Goal: Information Seeking & Learning: Learn about a topic

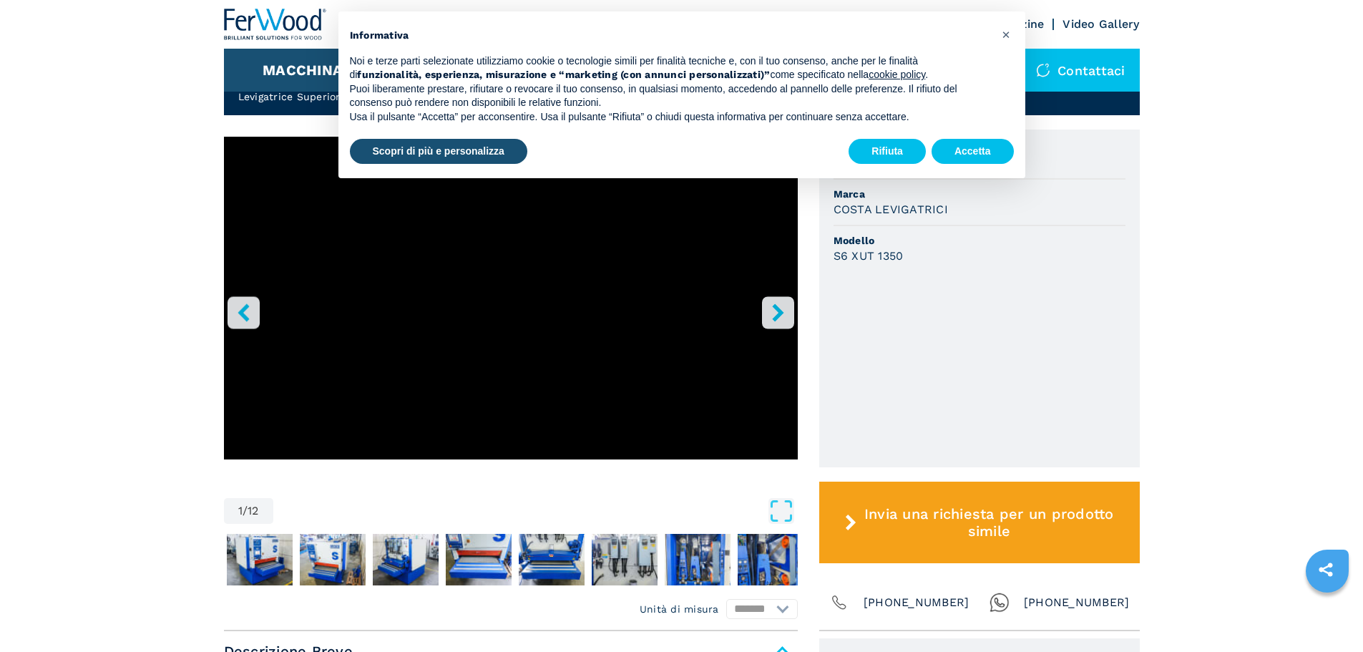
scroll to position [358, 0]
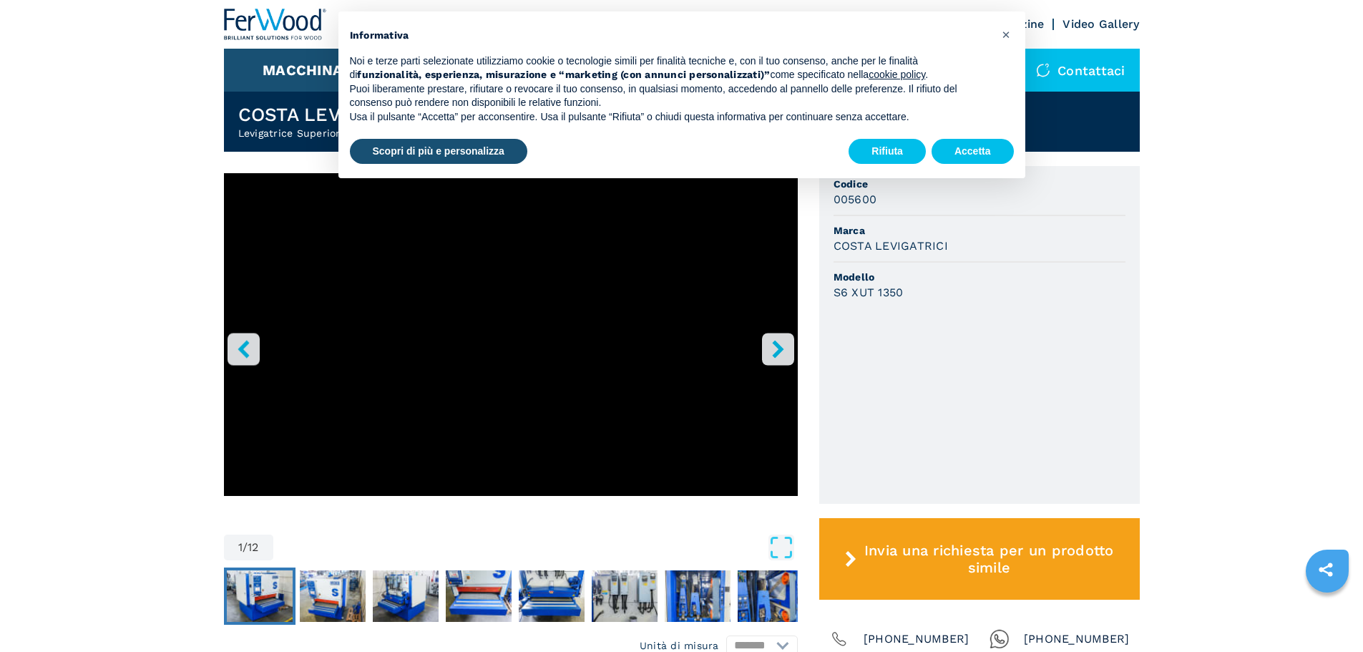
click at [269, 604] on img "Go to Slide 2" at bounding box center [260, 596] width 66 height 52
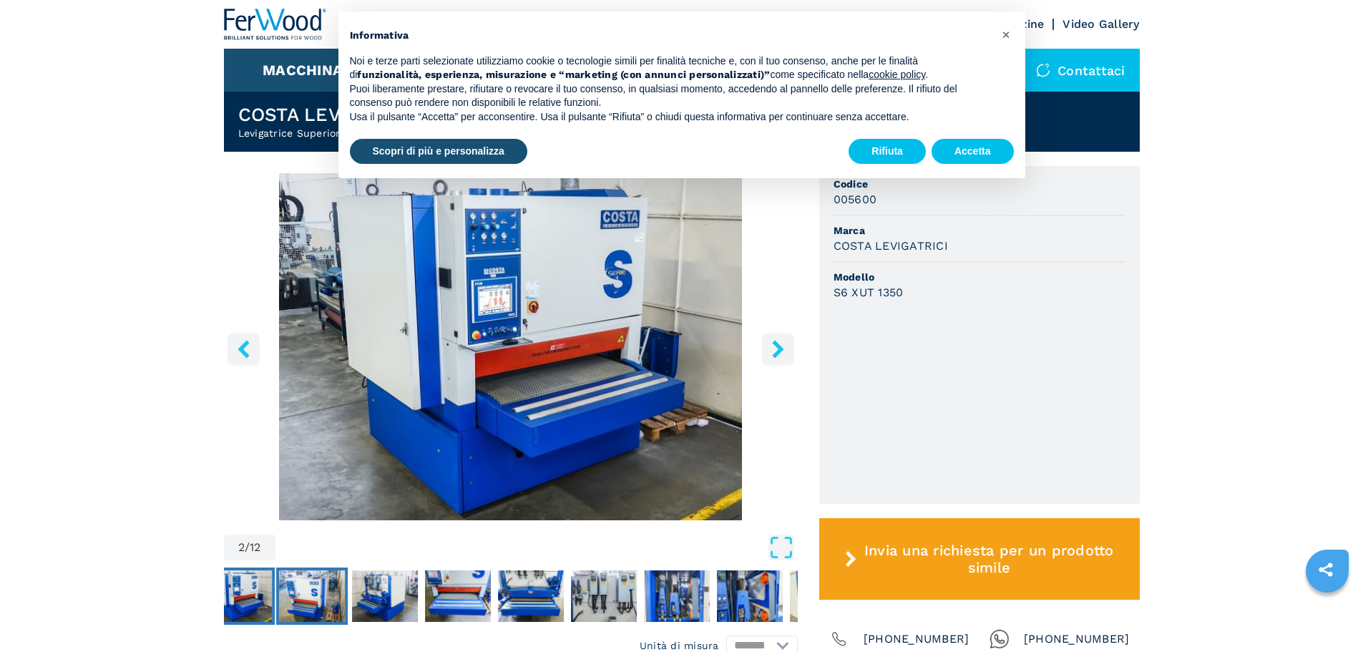
click at [330, 602] on img "Go to Slide 3" at bounding box center [312, 596] width 66 height 52
click at [976, 151] on button "Accetta" at bounding box center [972, 152] width 82 height 26
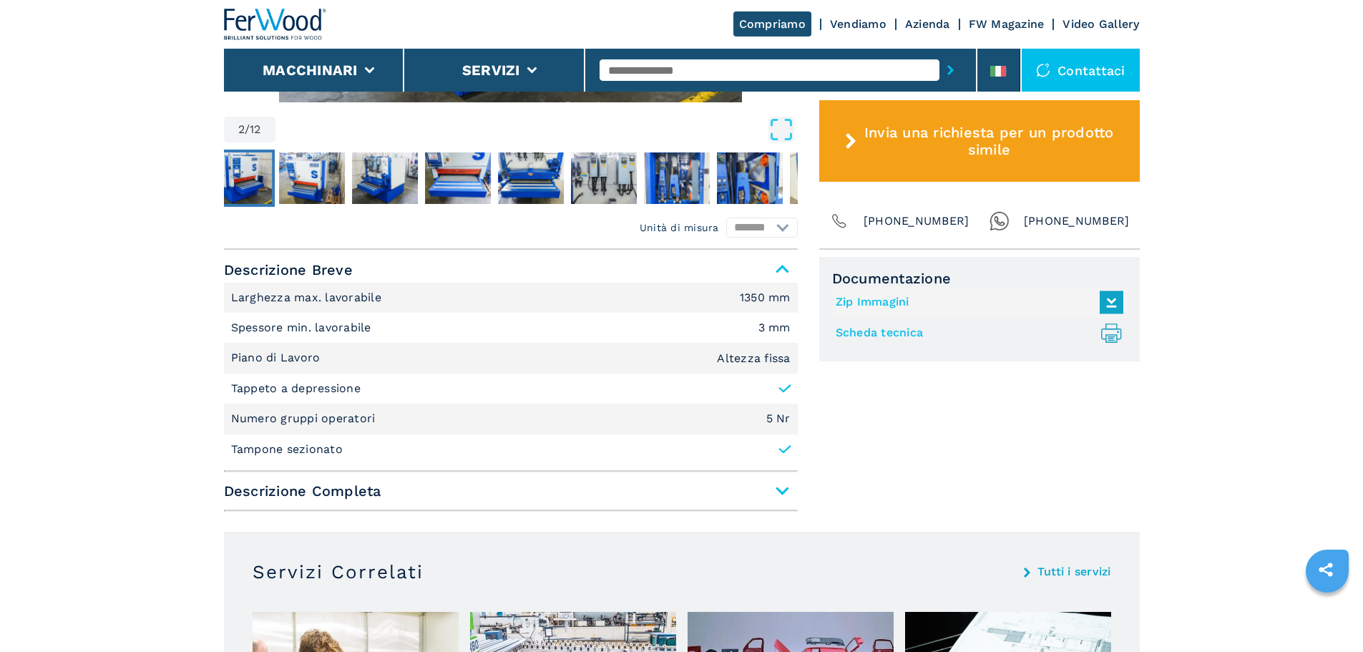
scroll to position [787, 0]
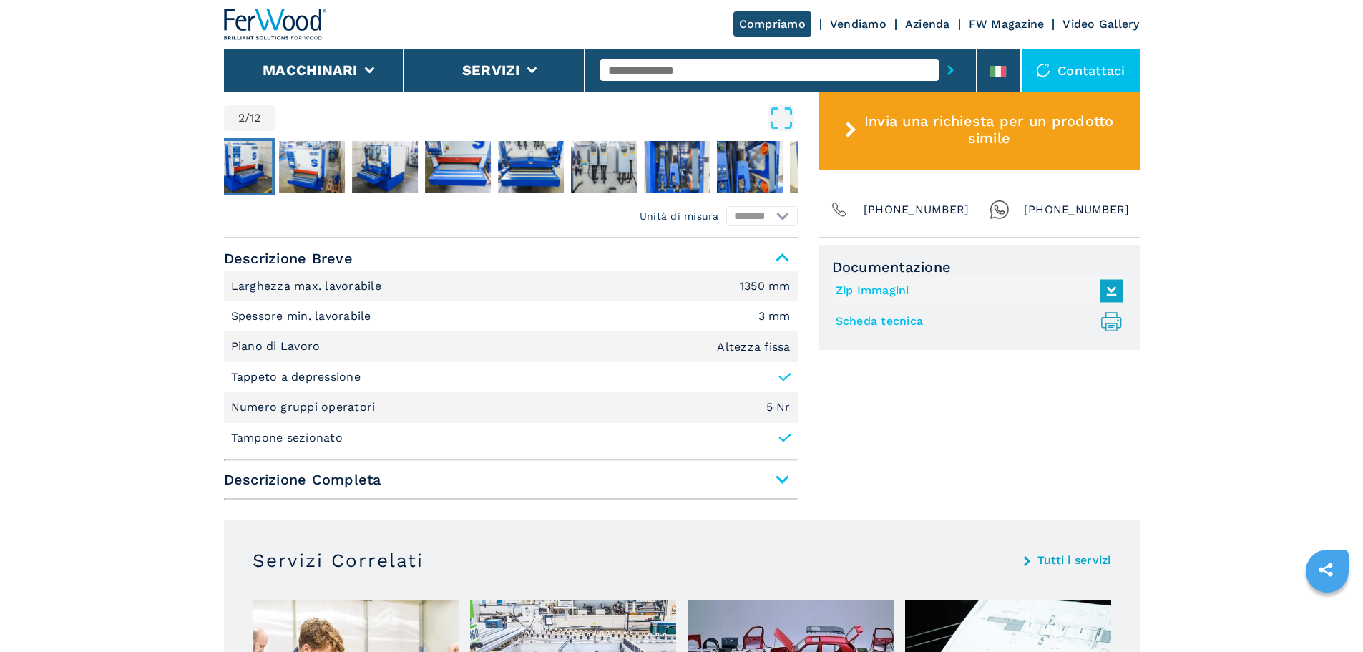
click at [321, 483] on span "Descrizione Completa" at bounding box center [511, 479] width 574 height 26
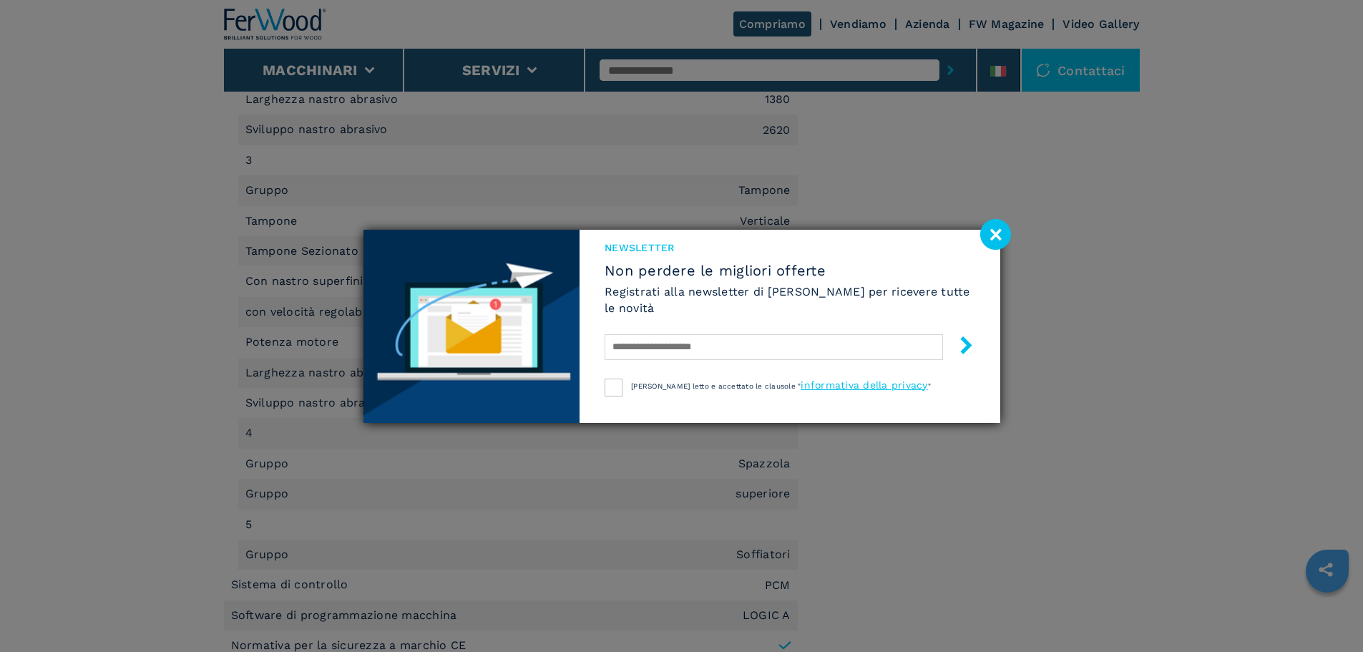
scroll to position [1931, 0]
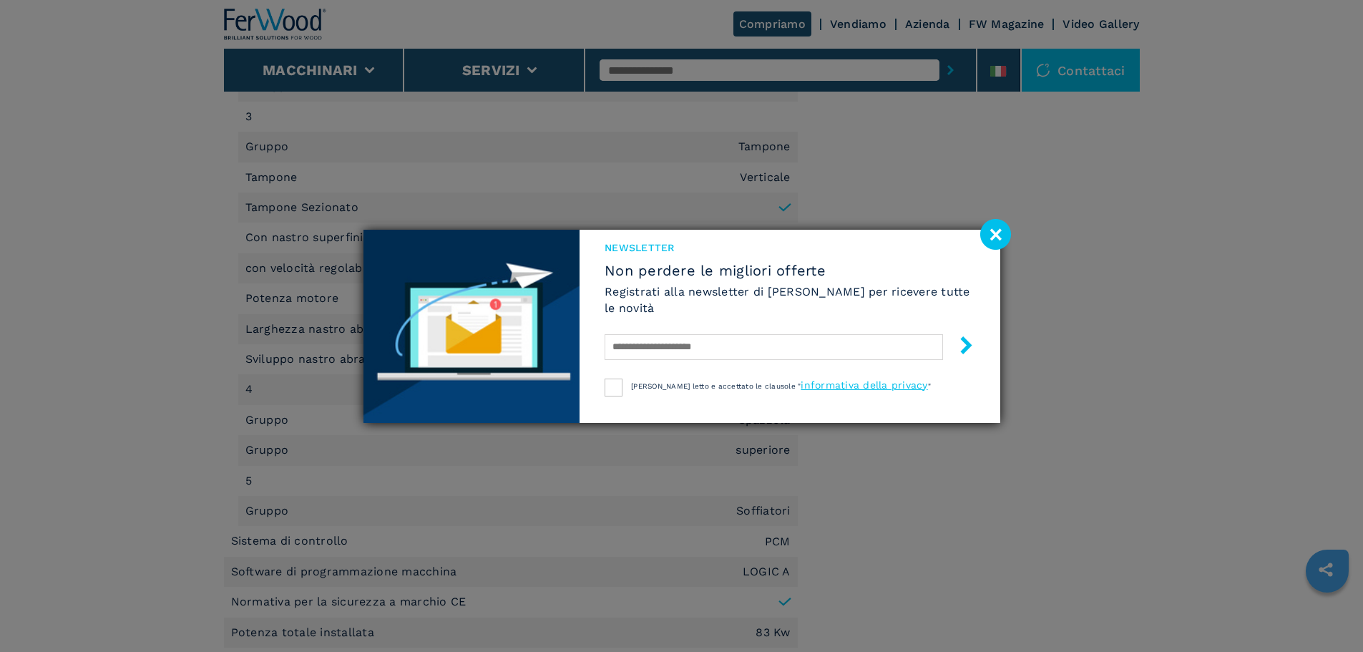
click at [991, 239] on image at bounding box center [995, 234] width 31 height 31
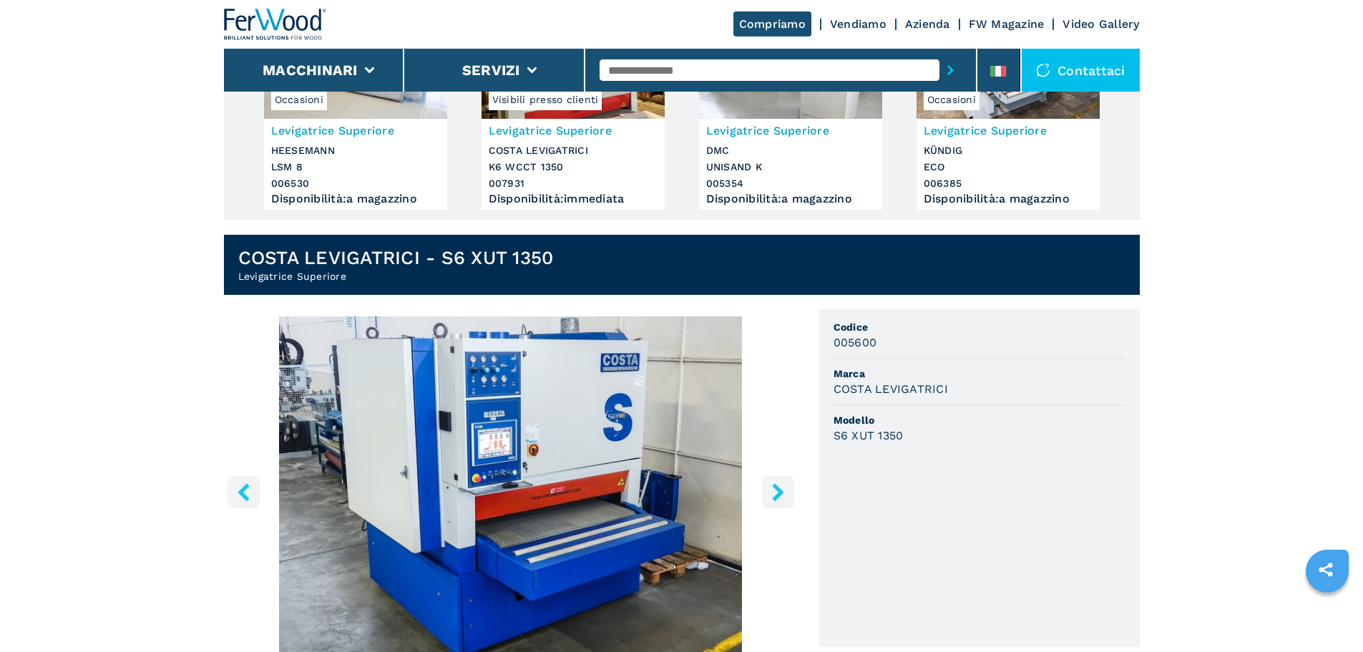
scroll to position [429, 0]
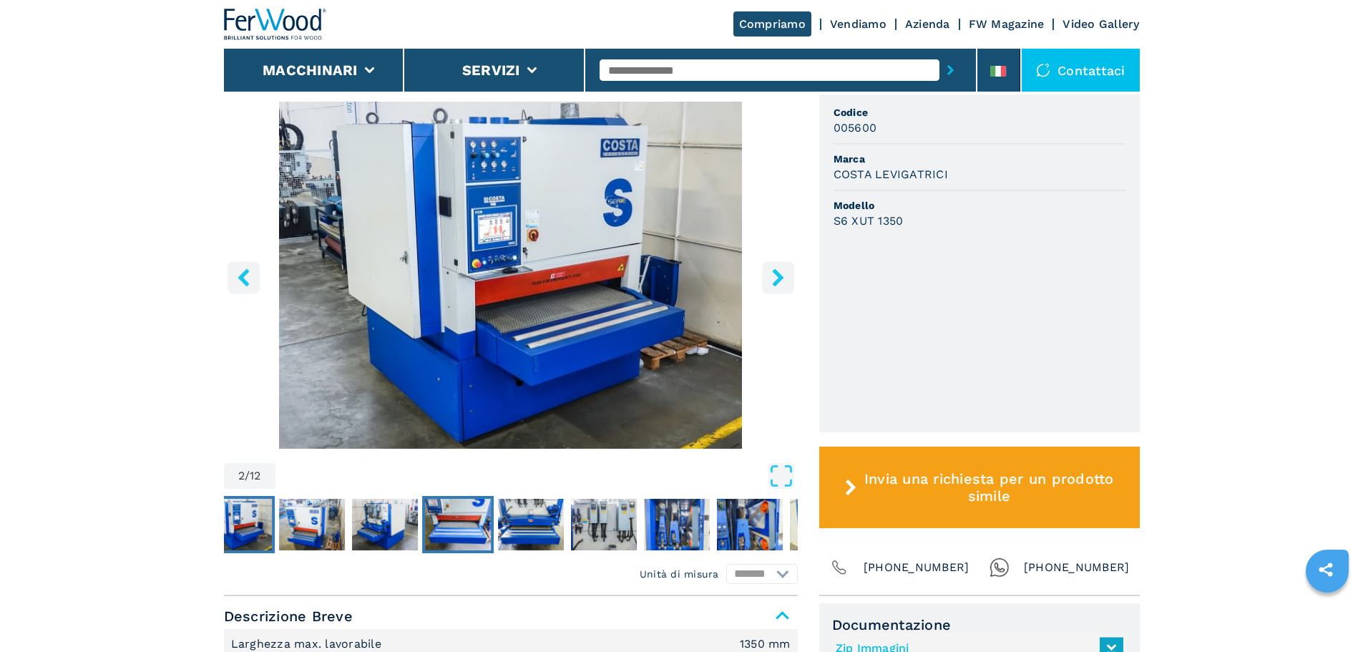
click at [485, 506] on img "Go to Slide 5" at bounding box center [458, 525] width 66 height 52
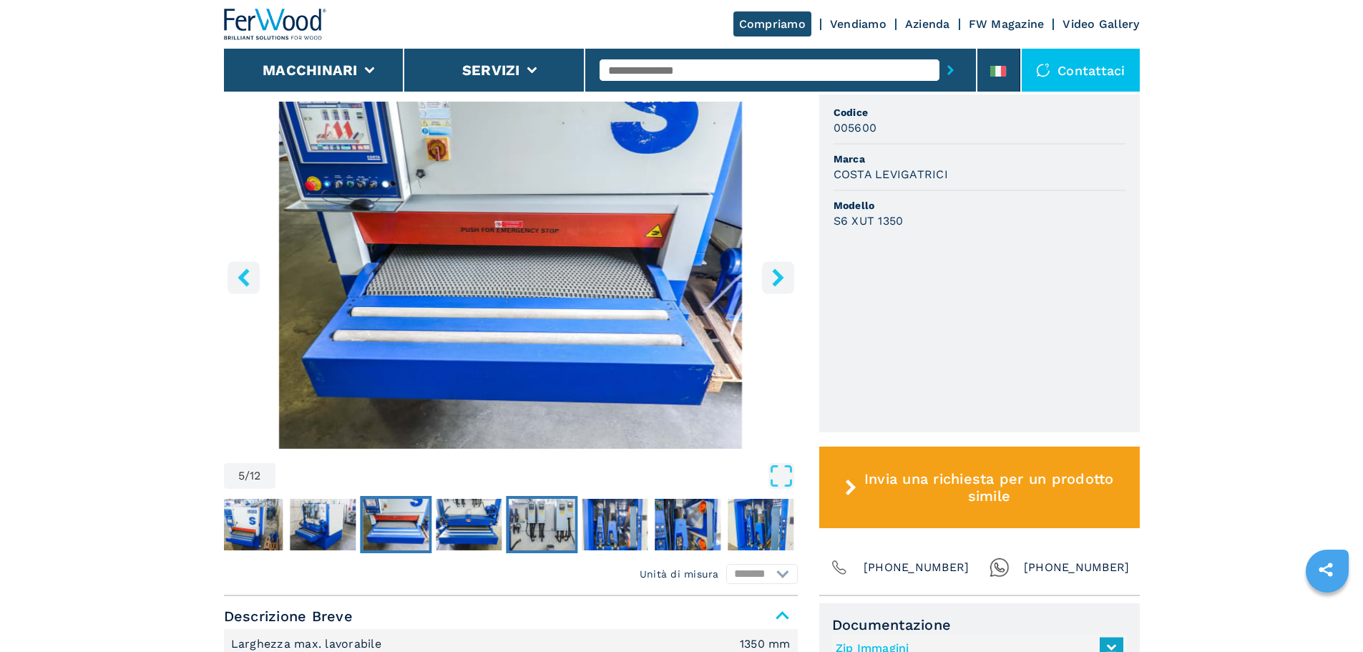
click at [564, 536] on img "Go to Slide 7" at bounding box center [542, 525] width 66 height 52
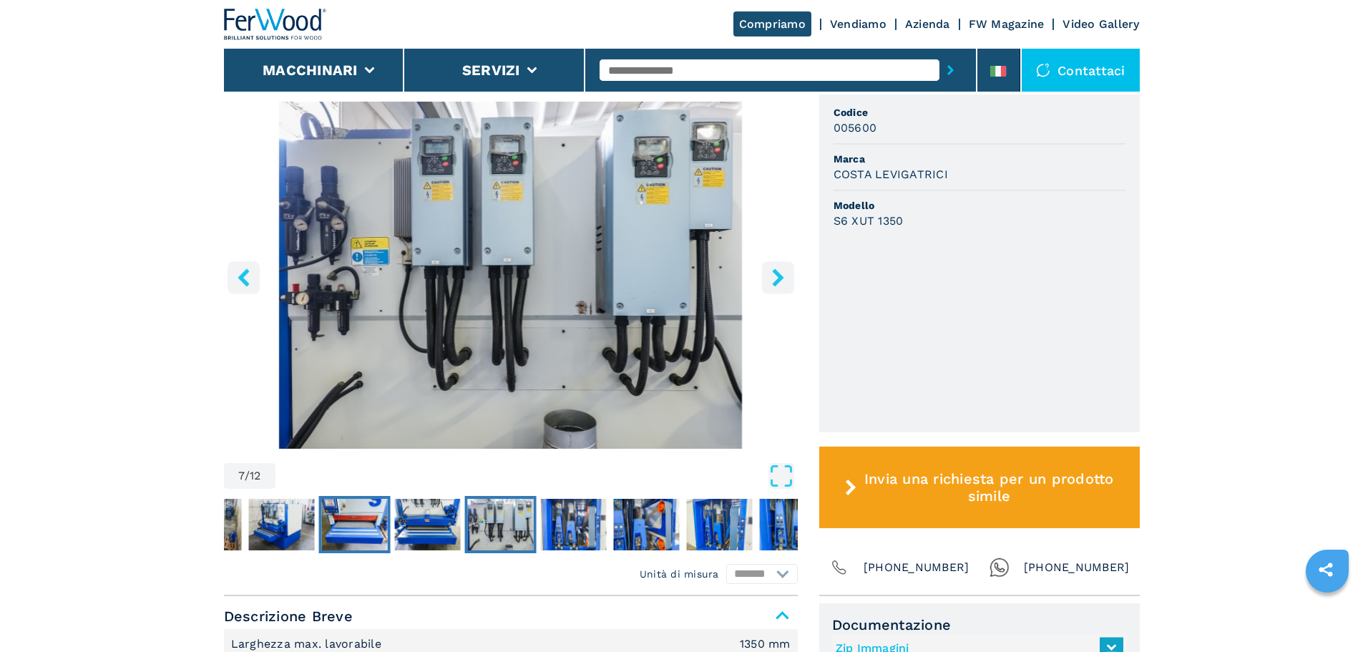
click at [347, 532] on img "Go to Slide 5" at bounding box center [354, 525] width 66 height 52
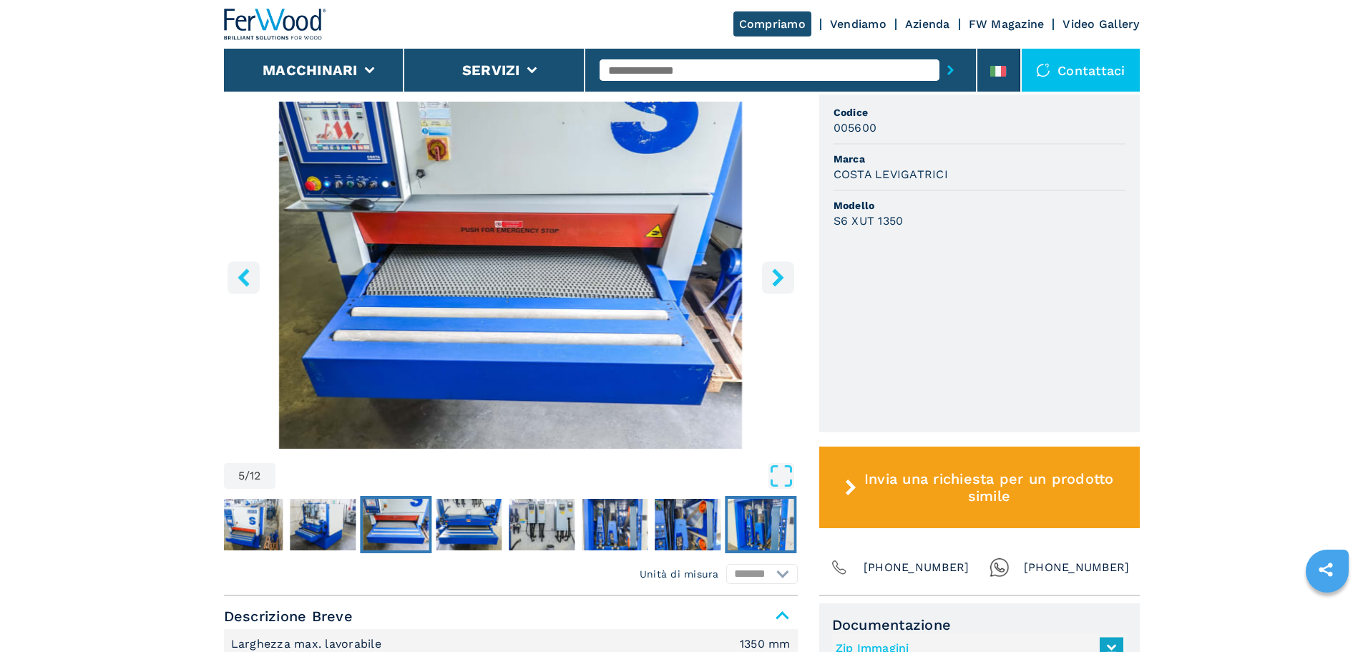
click at [750, 521] on img "Go to Slide 10" at bounding box center [760, 525] width 66 height 52
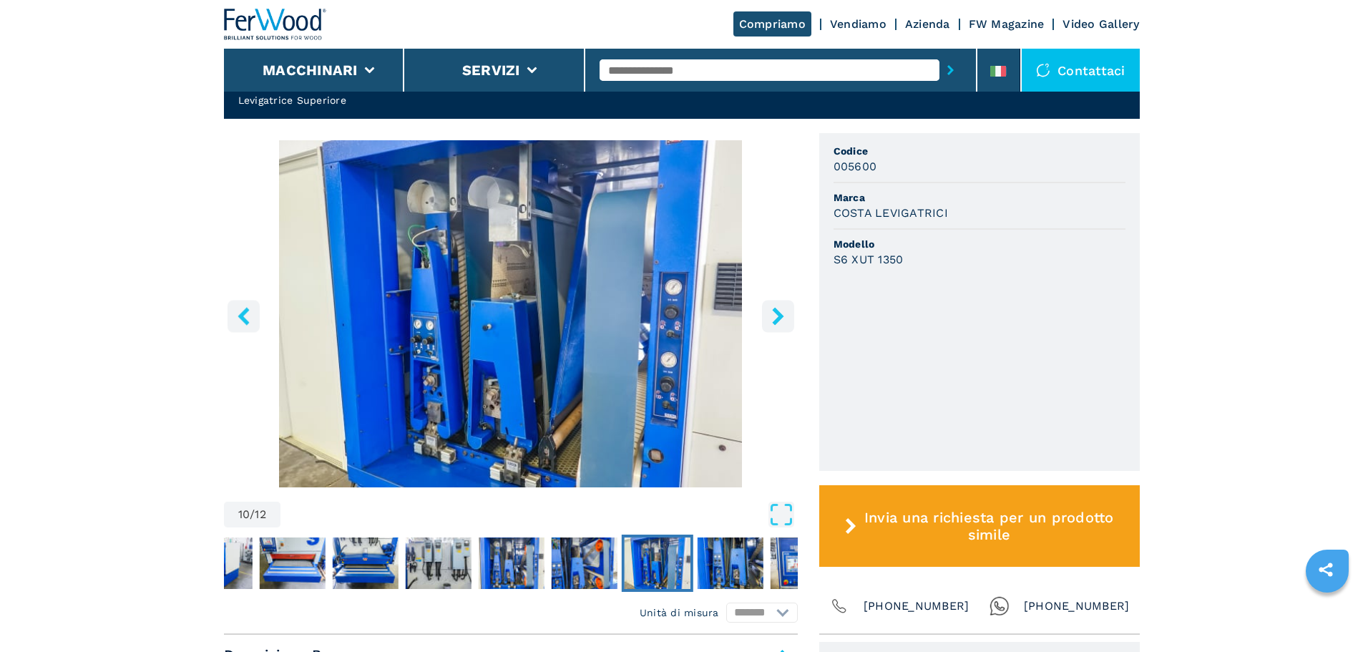
scroll to position [358, 0]
